Goal: Navigation & Orientation: Go to known website

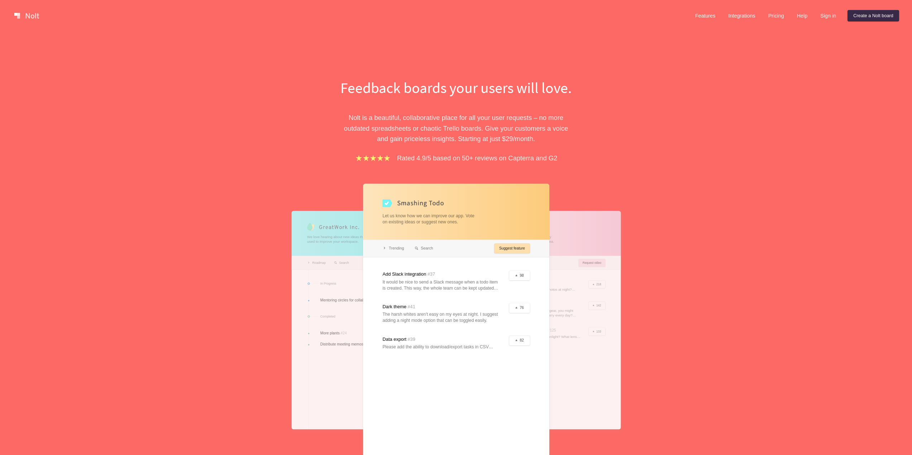
drag, startPoint x: 271, startPoint y: 164, endPoint x: 278, endPoint y: 168, distance: 7.4
click at [271, 164] on div "Feedback boards your users will love. [PERSON_NAME] is a beautiful, collaborati…" at bounding box center [456, 273] width 912 height 482
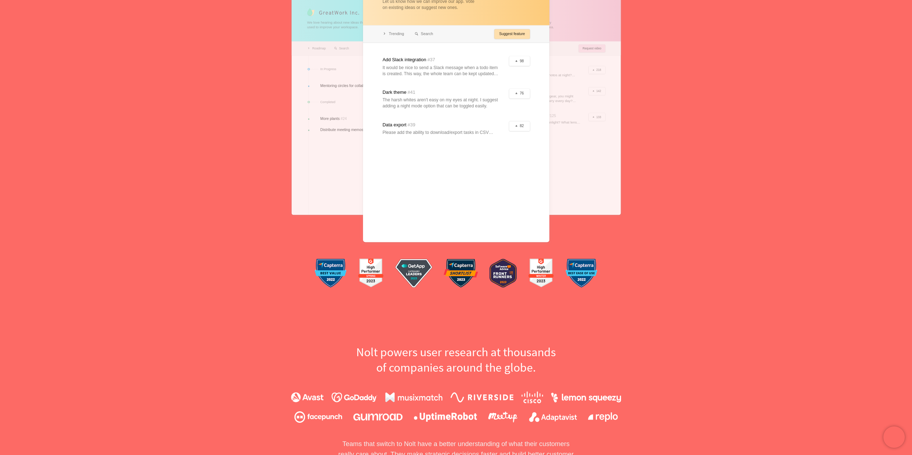
scroll to position [215, 0]
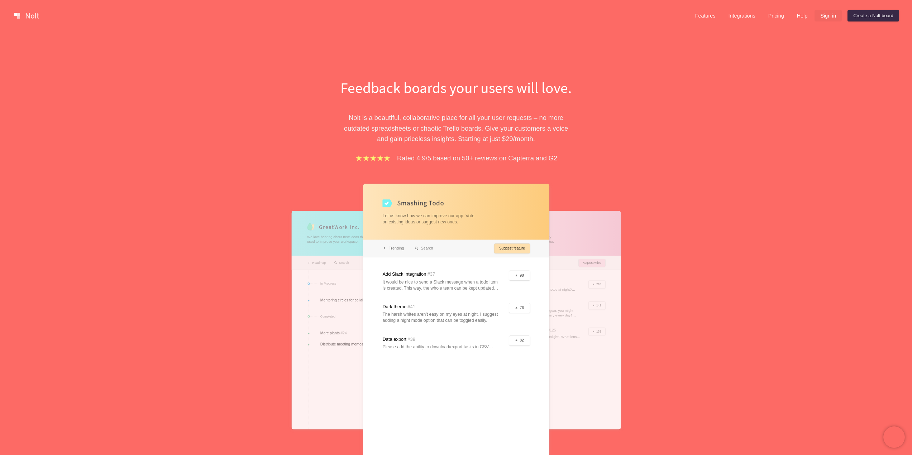
click at [824, 14] on link "Sign in" at bounding box center [827, 15] width 27 height 11
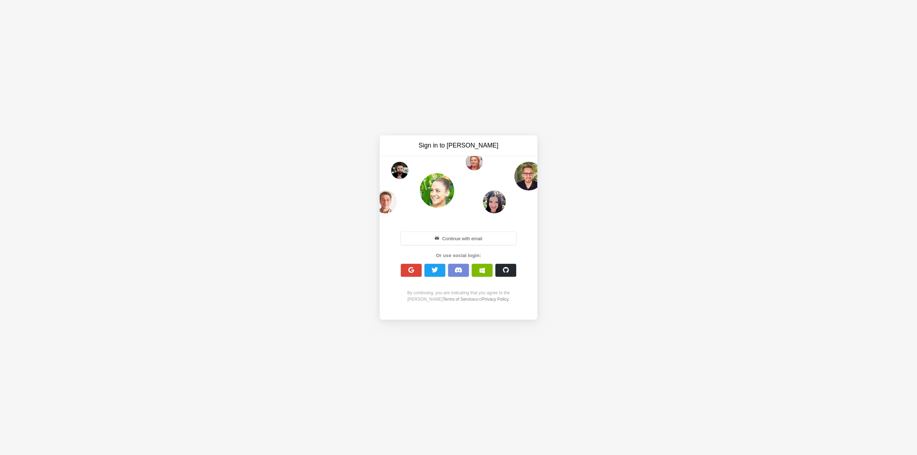
click at [856, 36] on div "Sign in to [PERSON_NAME] Continue with email Or use social login: By continuing…" at bounding box center [458, 227] width 917 height 455
